Goal: Task Accomplishment & Management: Complete application form

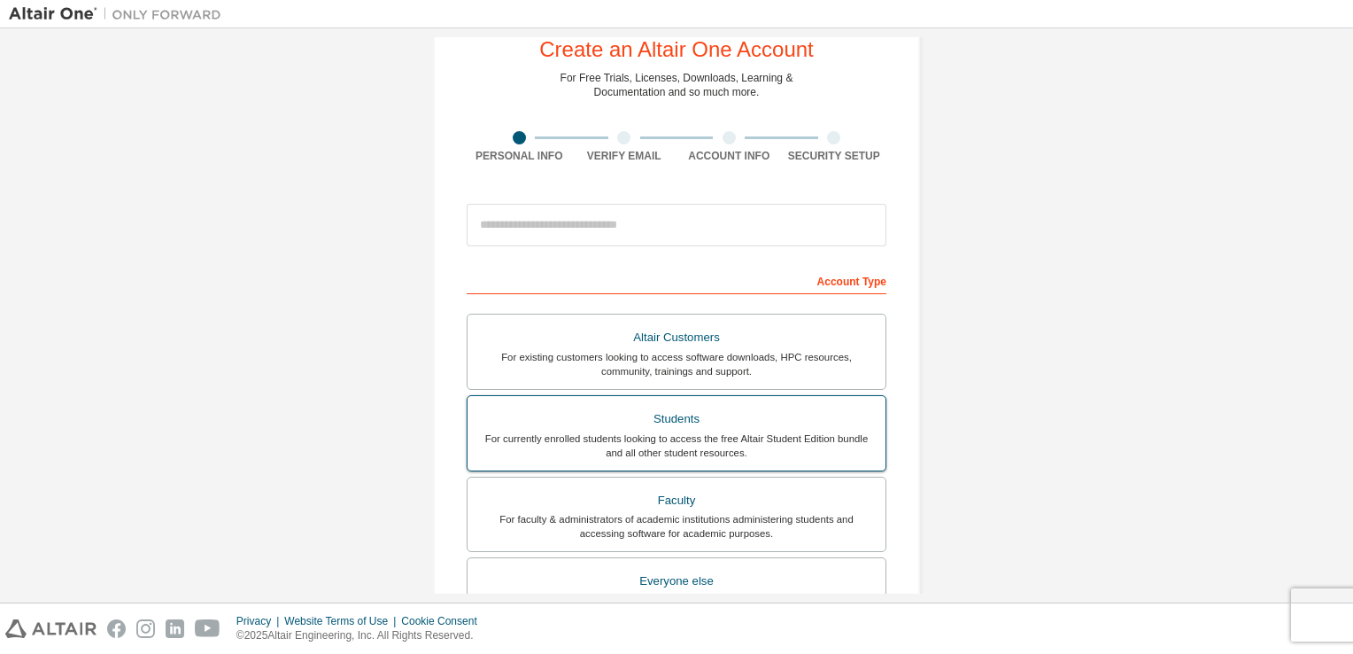
scroll to position [52, 0]
click at [676, 432] on div "For currently enrolled students looking to access the free Altair Student Editi…" at bounding box center [676, 446] width 397 height 28
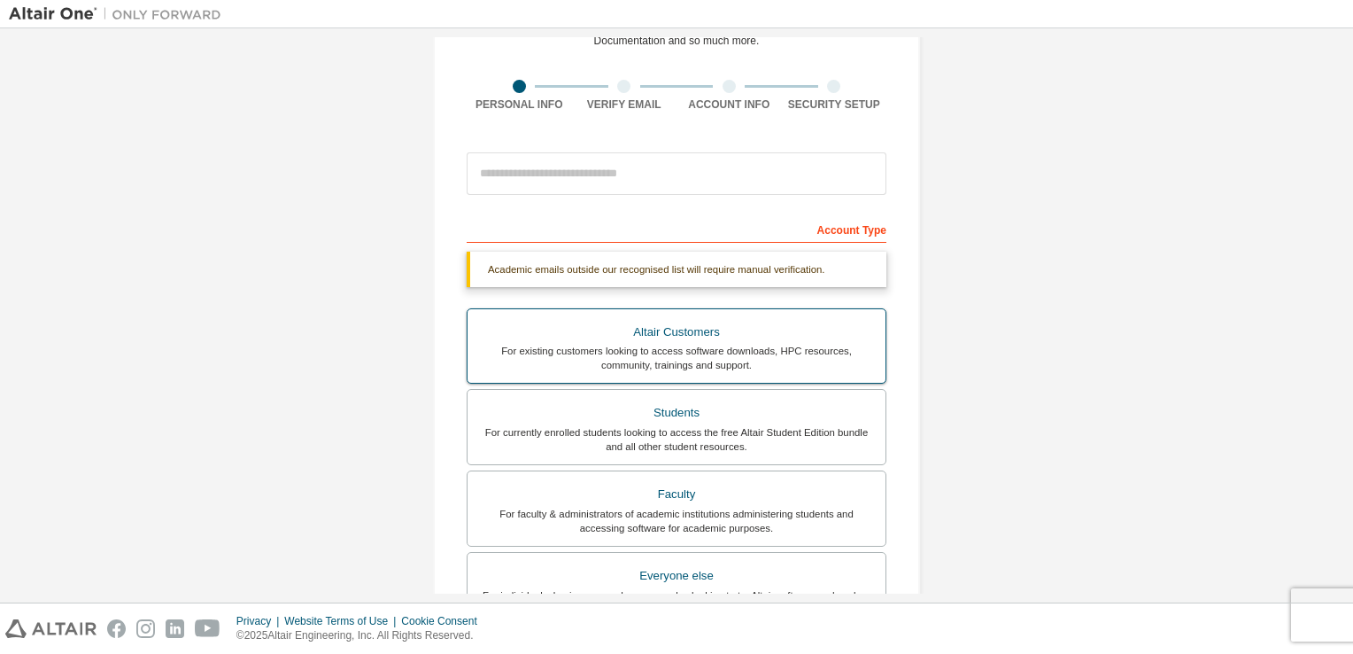
scroll to position [64, 0]
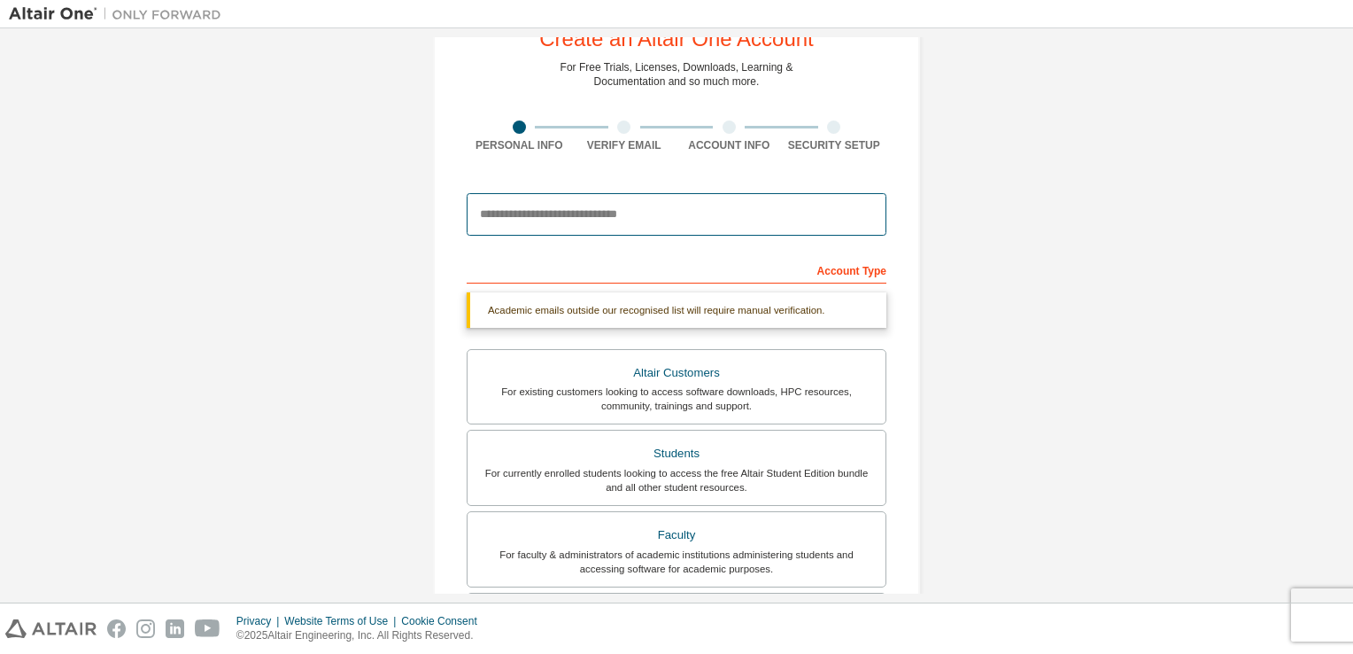
click at [627, 222] on input "email" at bounding box center [677, 214] width 420 height 43
type input "**********"
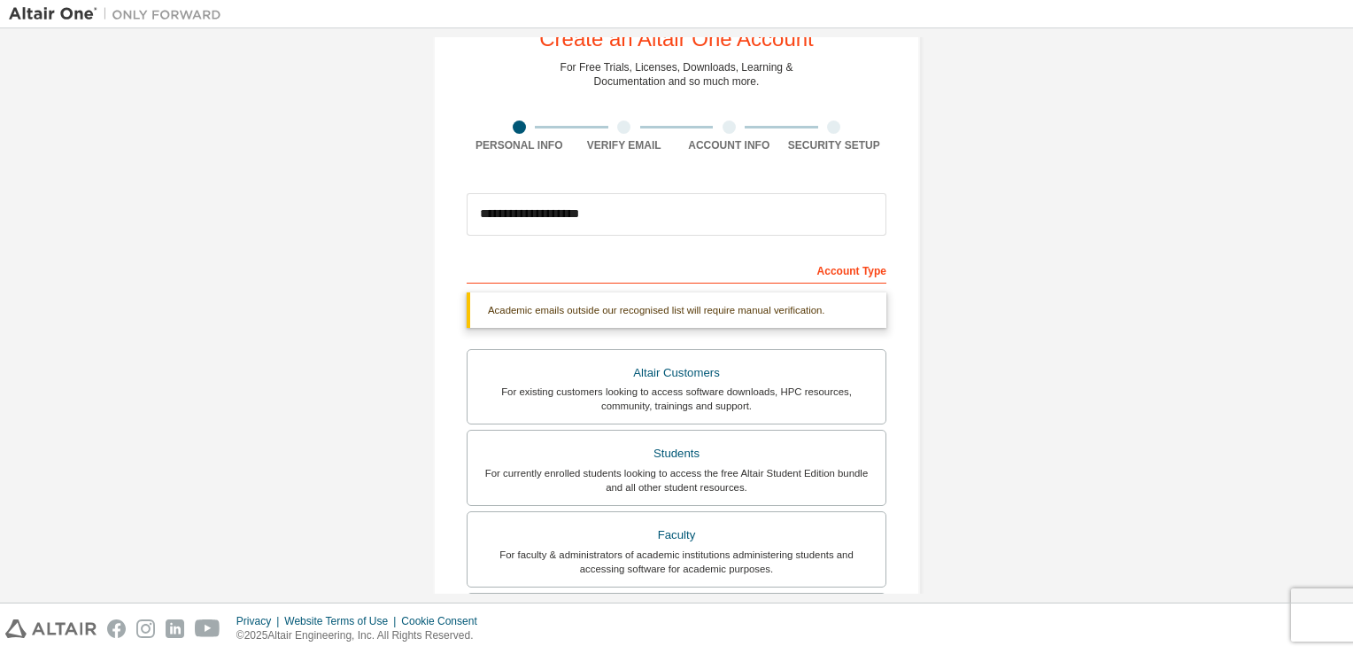
type input "***"
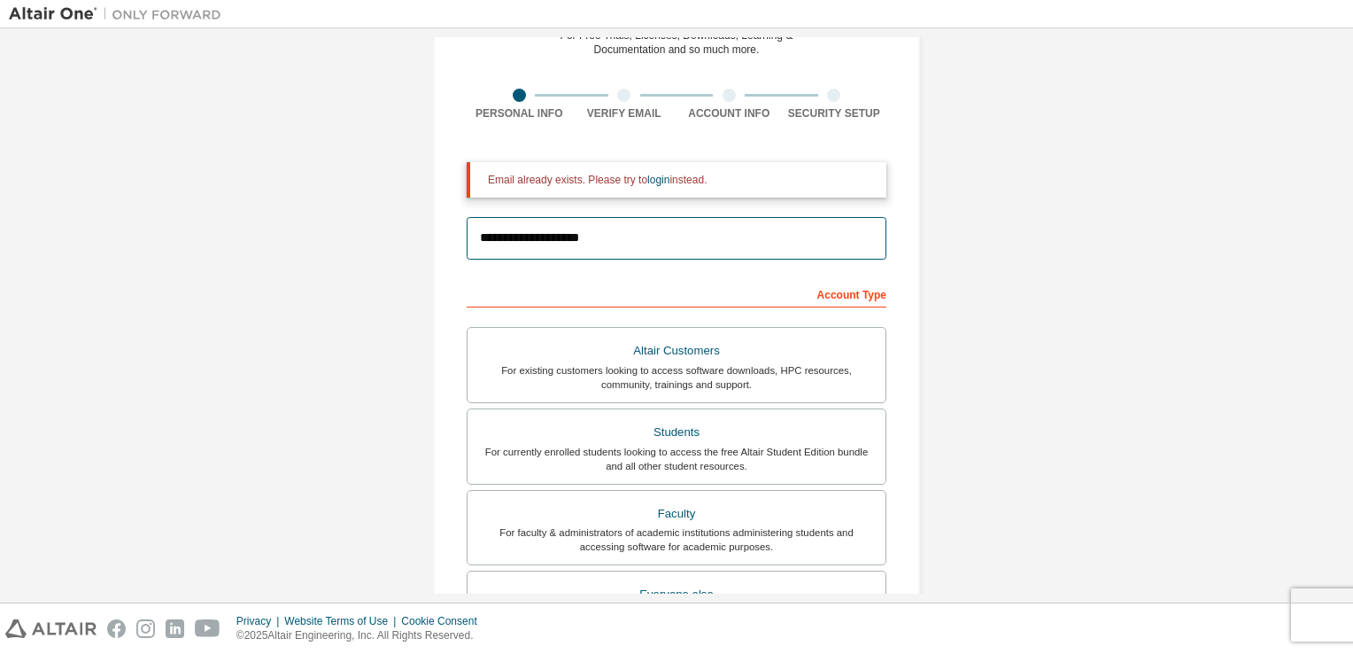
scroll to position [433, 0]
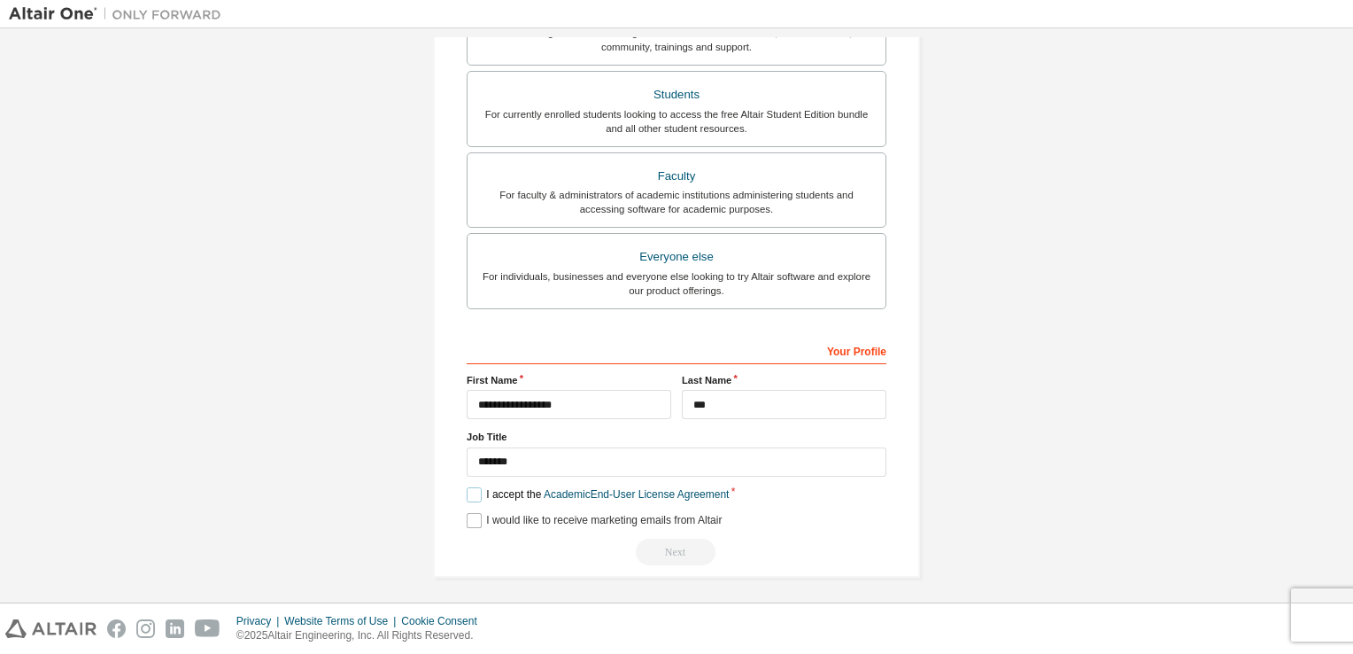
drag, startPoint x: 475, startPoint y: 493, endPoint x: 466, endPoint y: 519, distance: 27.2
click at [467, 519] on div "**********" at bounding box center [677, 450] width 420 height 229
click at [467, 519] on label "I would like to receive marketing emails from Altair" at bounding box center [594, 520] width 255 height 15
click at [468, 491] on label "I accept the Academic End-User License Agreement" at bounding box center [598, 494] width 262 height 15
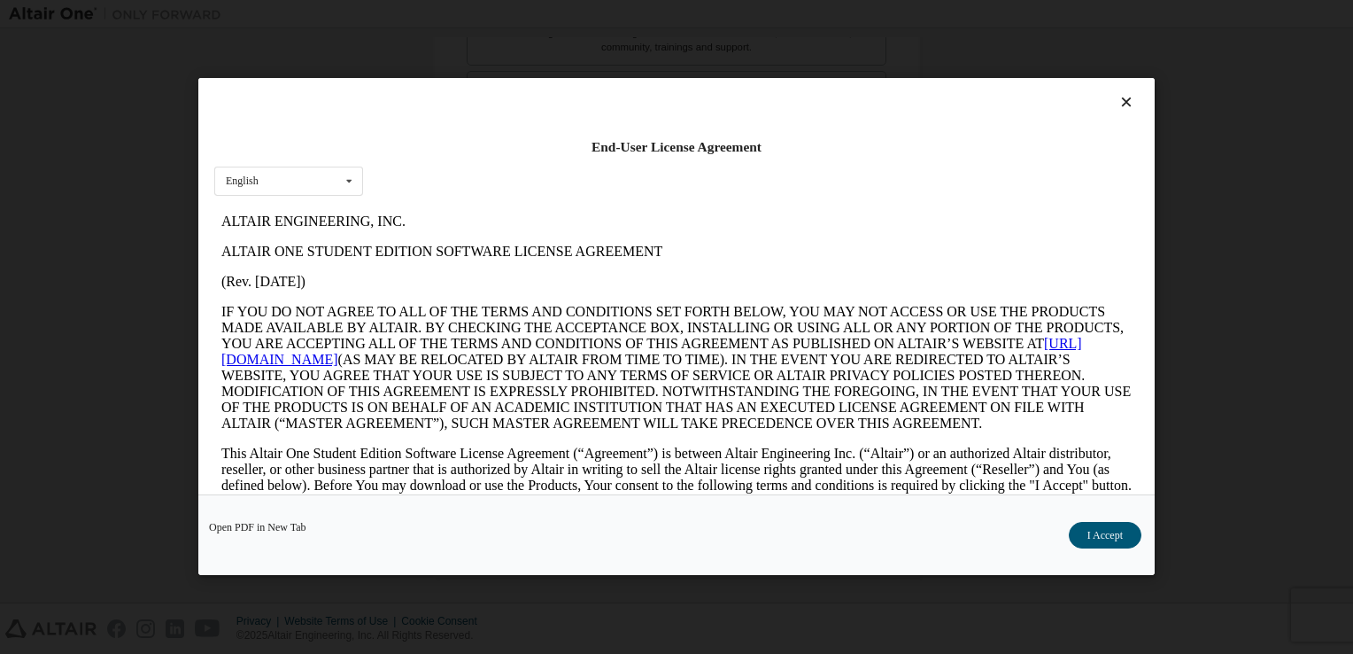
scroll to position [0, 0]
click at [1123, 542] on button "I Accept" at bounding box center [1105, 535] width 73 height 27
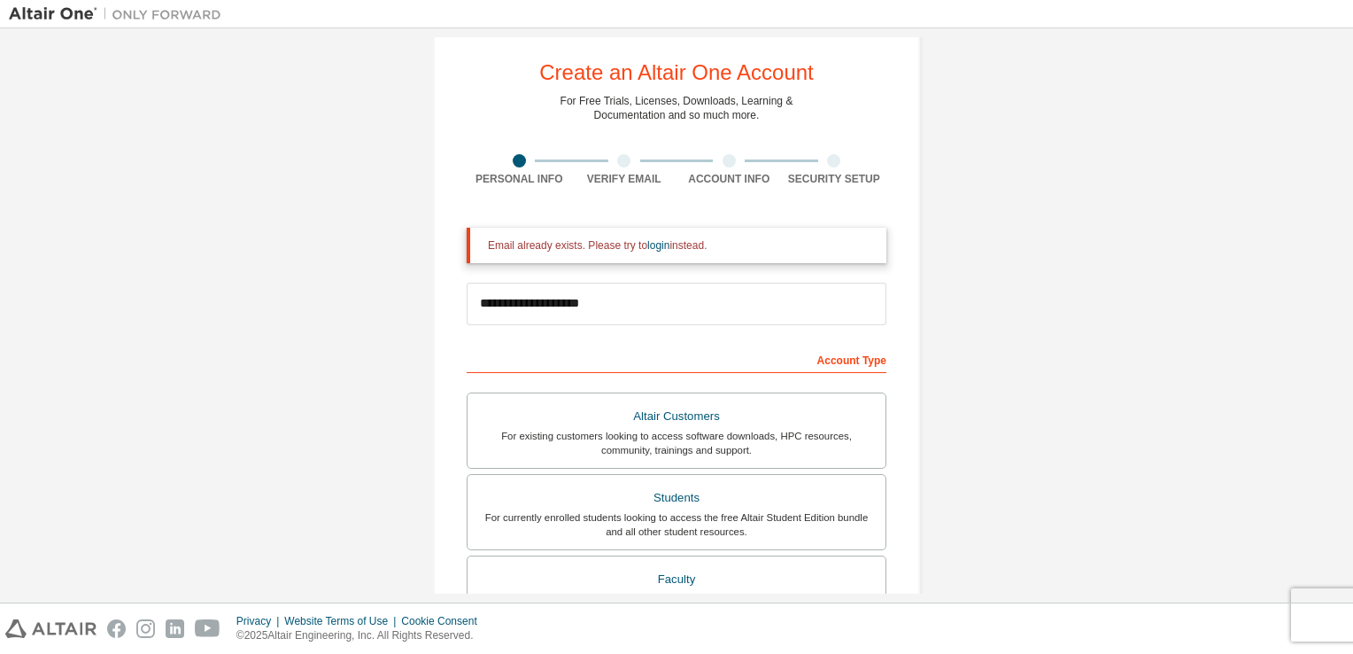
scroll to position [32, 0]
click at [824, 350] on div "Account Type" at bounding box center [677, 357] width 420 height 28
click at [831, 365] on div "Account Type" at bounding box center [677, 357] width 420 height 28
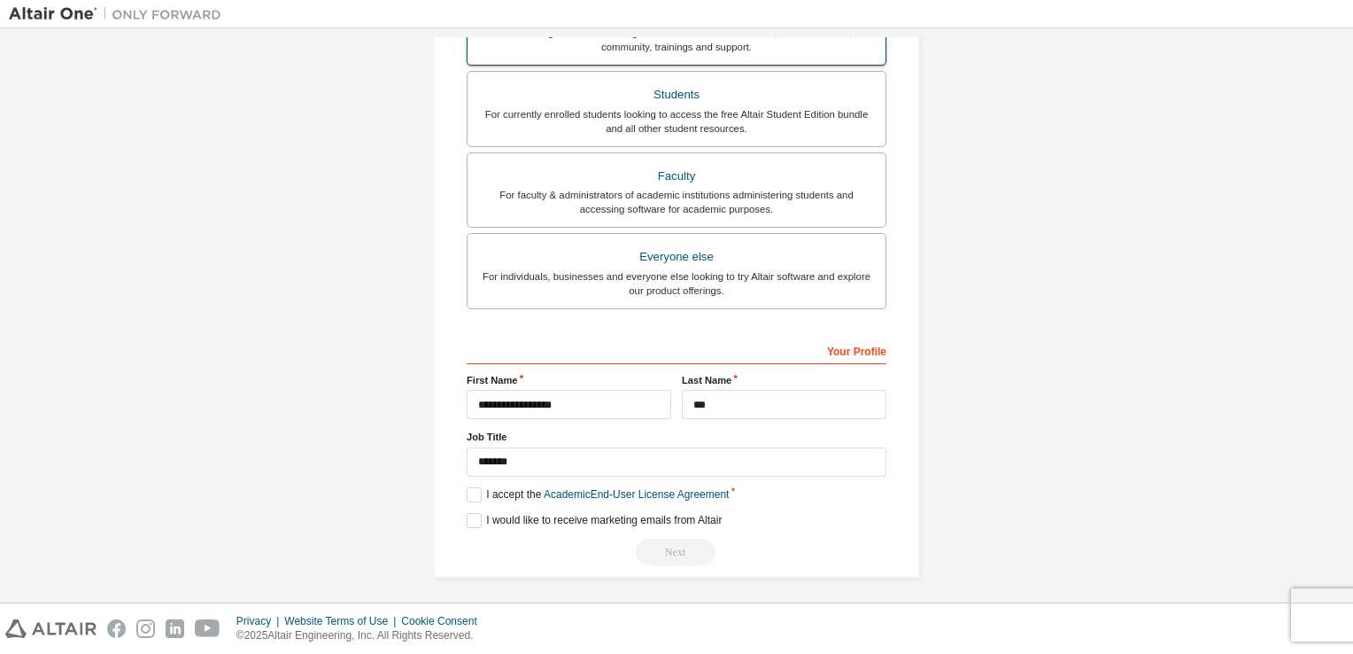
scroll to position [428, 0]
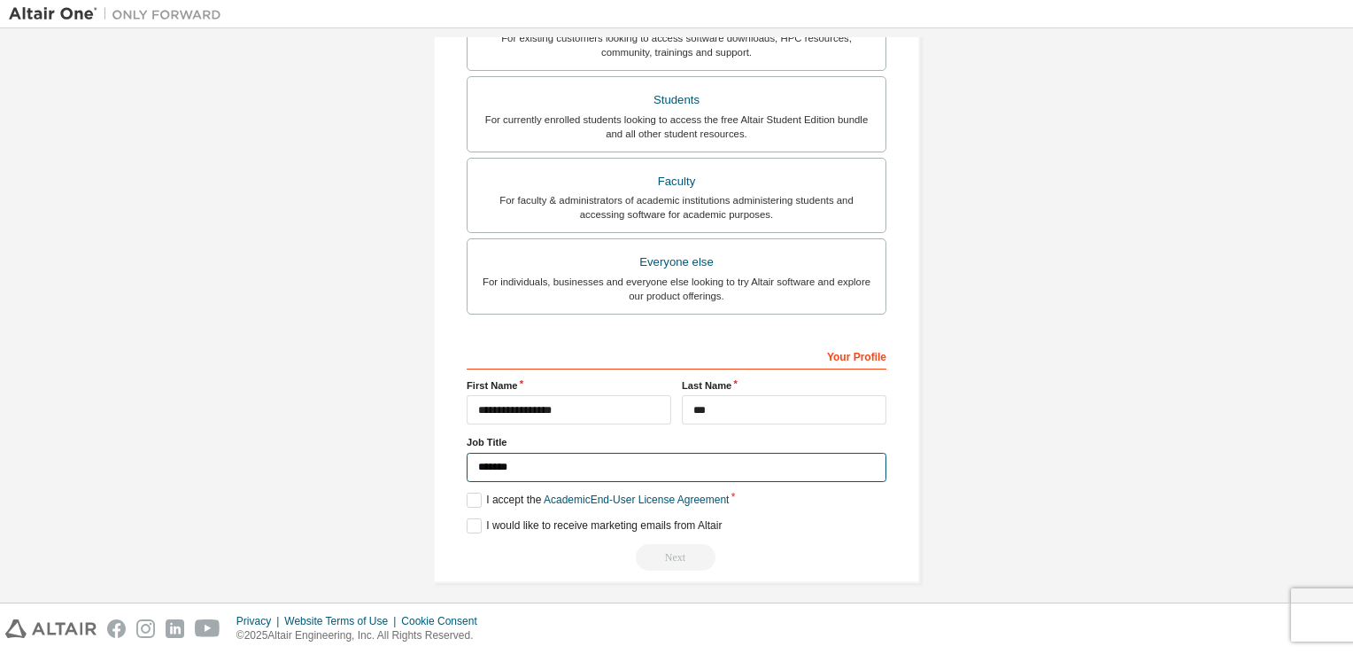
click at [548, 468] on input "*******" at bounding box center [677, 467] width 420 height 29
type input "*"
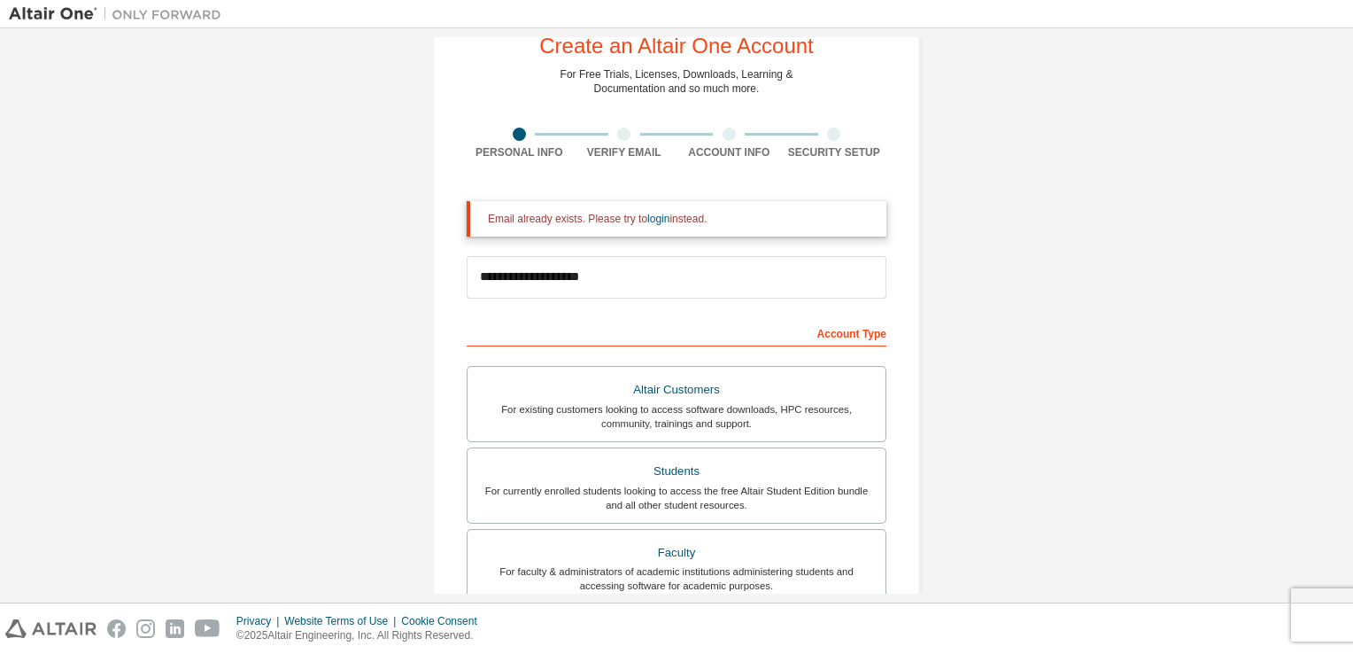
scroll to position [0, 0]
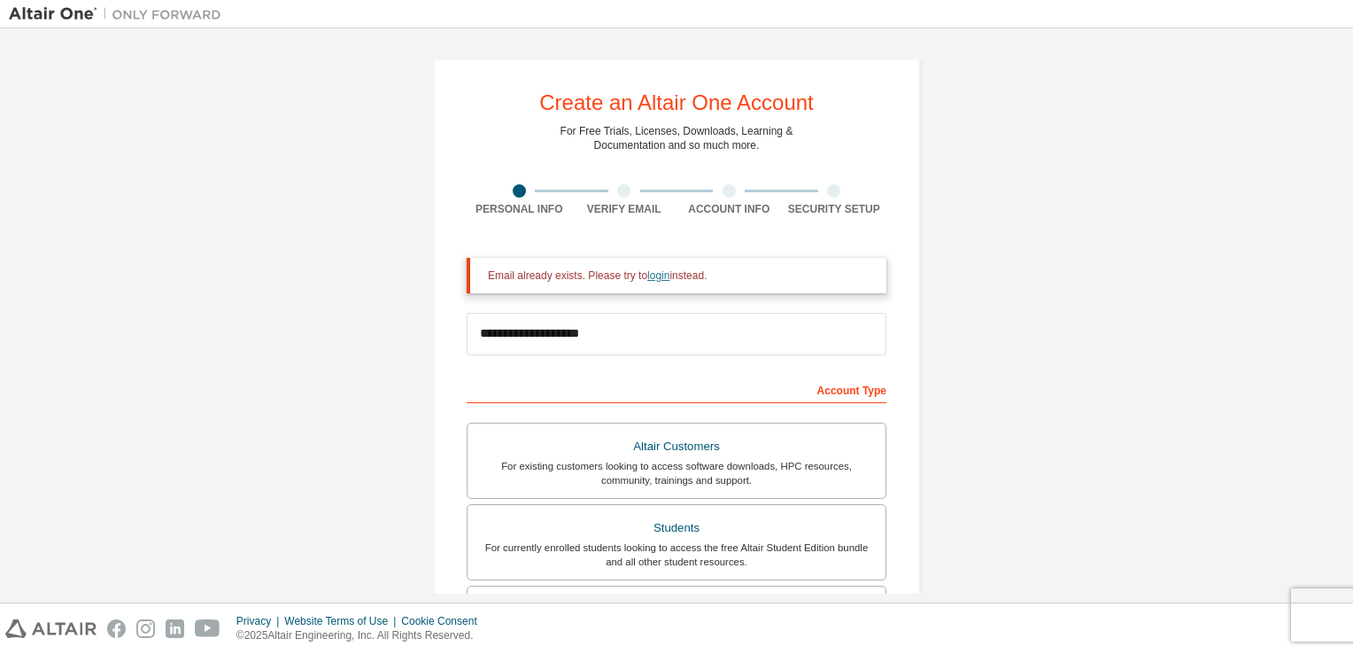
click at [650, 280] on link "login" at bounding box center [658, 275] width 22 height 12
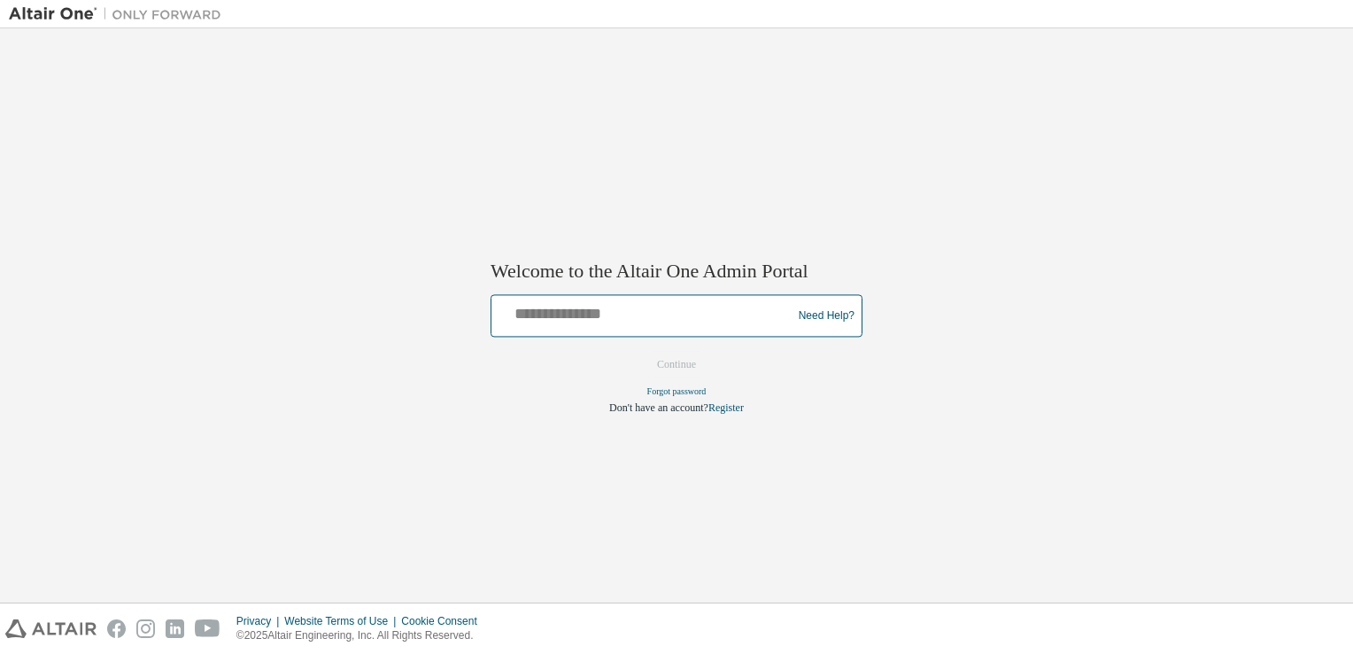
click at [638, 310] on input "text" at bounding box center [644, 312] width 291 height 26
type input "**********"
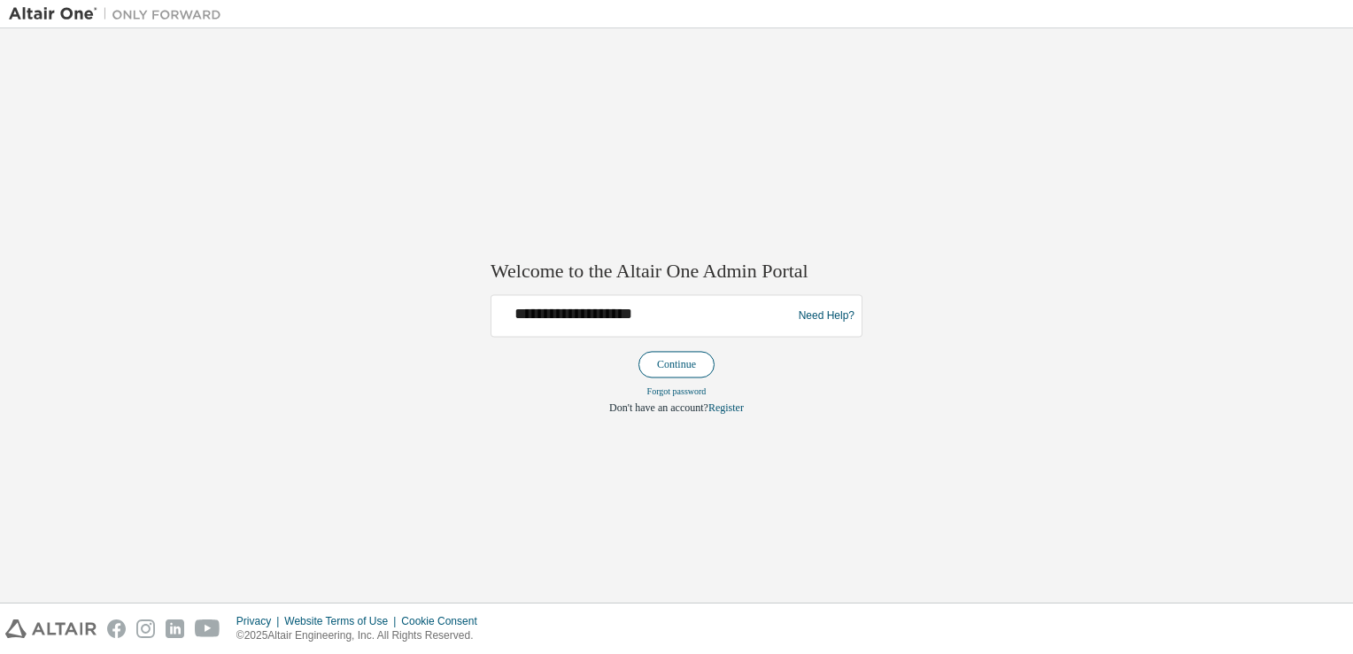
click at [674, 374] on button "Continue" at bounding box center [677, 365] width 76 height 27
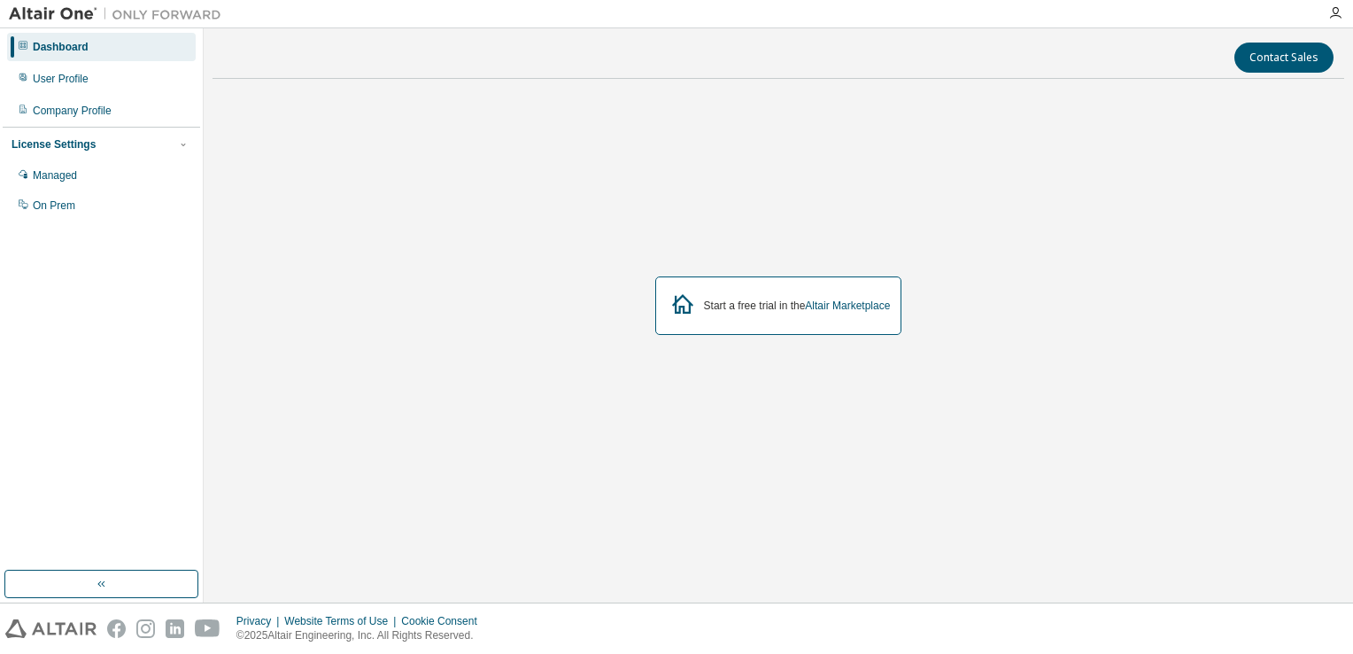
click at [761, 311] on div "Start a free trial in the Altair Marketplace" at bounding box center [797, 305] width 187 height 14
click at [698, 301] on div "Start a free trial in the Altair Marketplace" at bounding box center [778, 305] width 247 height 58
drag, startPoint x: 698, startPoint y: 301, endPoint x: 829, endPoint y: 323, distance: 132.9
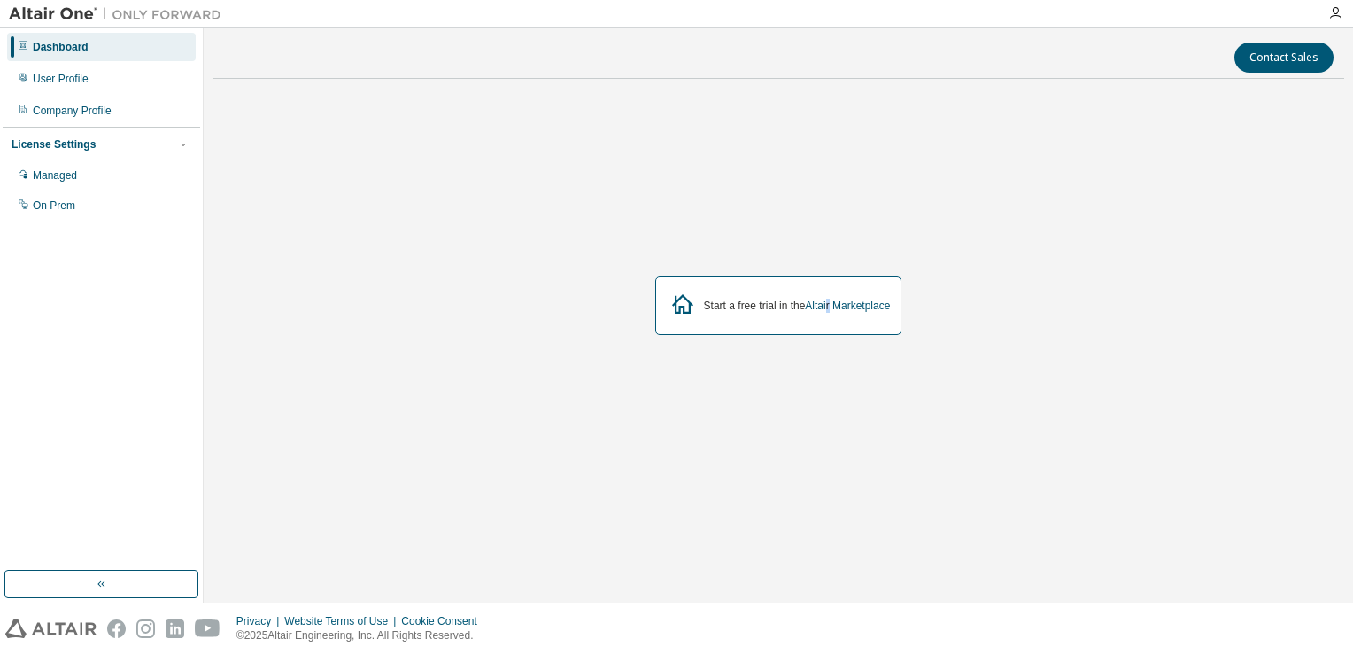
click at [829, 323] on div "Start a free trial in the Altair Marketplace" at bounding box center [778, 305] width 247 height 58
drag, startPoint x: 829, startPoint y: 323, endPoint x: 821, endPoint y: 381, distance: 58.1
click at [821, 381] on div "Start a free trial in the Altair Marketplace" at bounding box center [779, 305] width 1132 height 425
click at [803, 285] on div "Start a free trial in the Altair Marketplace" at bounding box center [778, 305] width 247 height 58
click at [832, 309] on link "Altair Marketplace" at bounding box center [847, 305] width 85 height 12
